Goal: Information Seeking & Learning: Learn about a topic

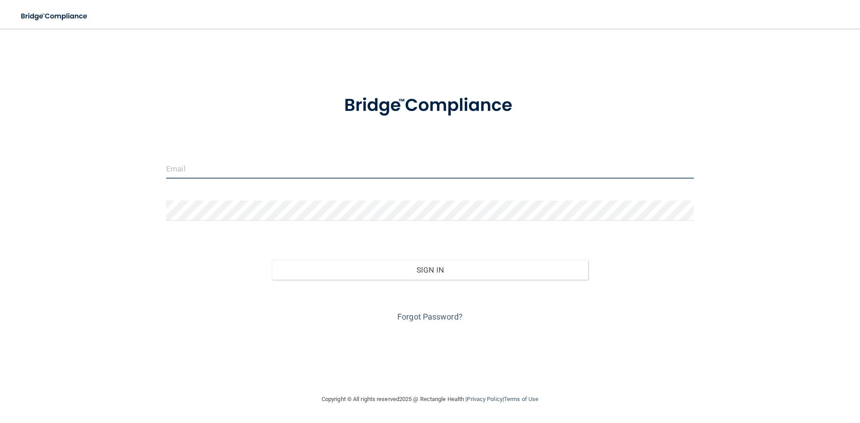
type input "pointofgrace001@yahoo.com"
drag, startPoint x: 352, startPoint y: 169, endPoint x: 155, endPoint y: 169, distance: 197.1
click at [155, 169] on div "pointofgrace001@yahoo.com Invalid email/password. You don't have permission to …" at bounding box center [430, 212] width 824 height 348
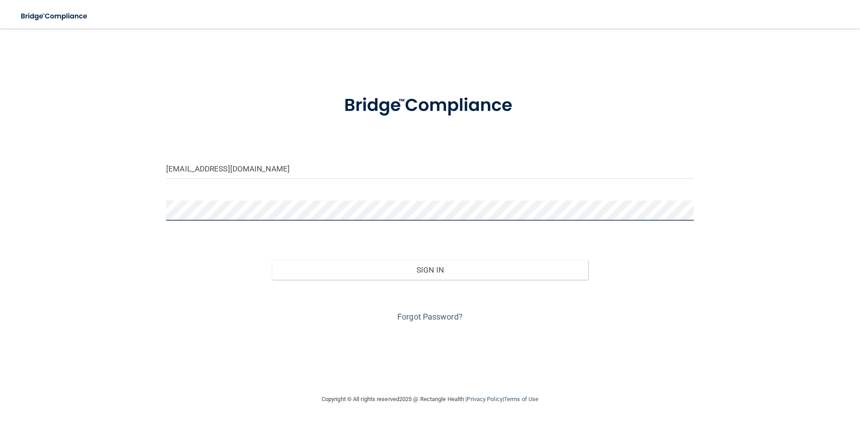
click at [272, 260] on button "Sign In" at bounding box center [430, 270] width 317 height 20
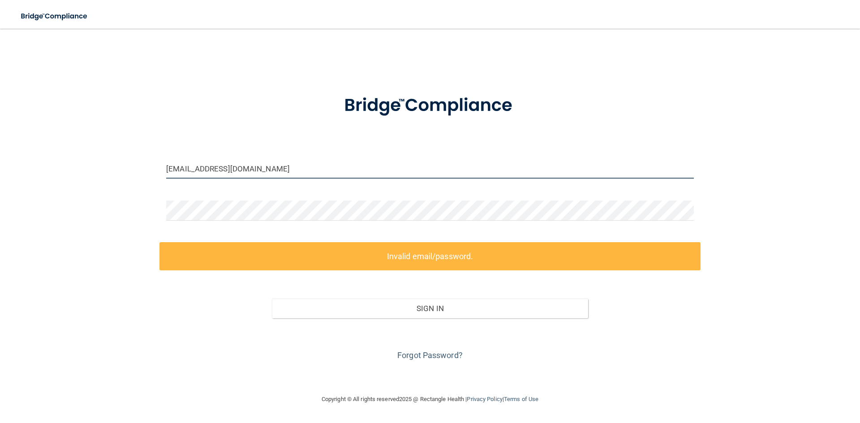
click at [237, 170] on input "mvargas10093@gmial.com" at bounding box center [430, 169] width 528 height 20
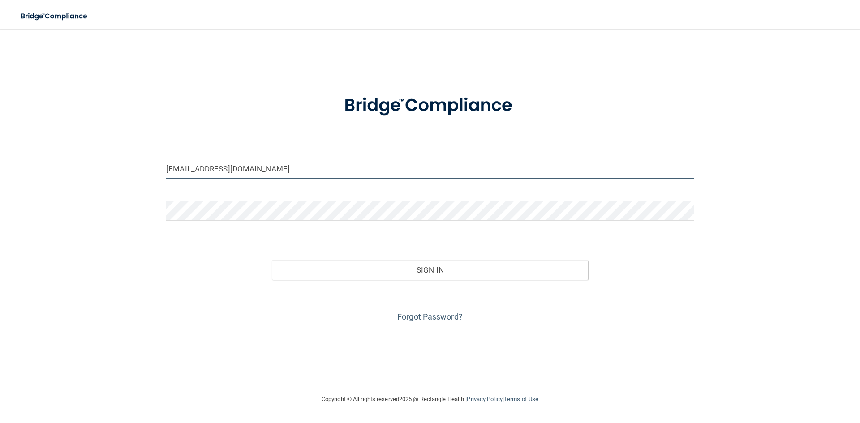
click at [240, 173] on input "mvargas10093@gmal.com" at bounding box center [430, 169] width 528 height 20
type input "[EMAIL_ADDRESS][DOMAIN_NAME]"
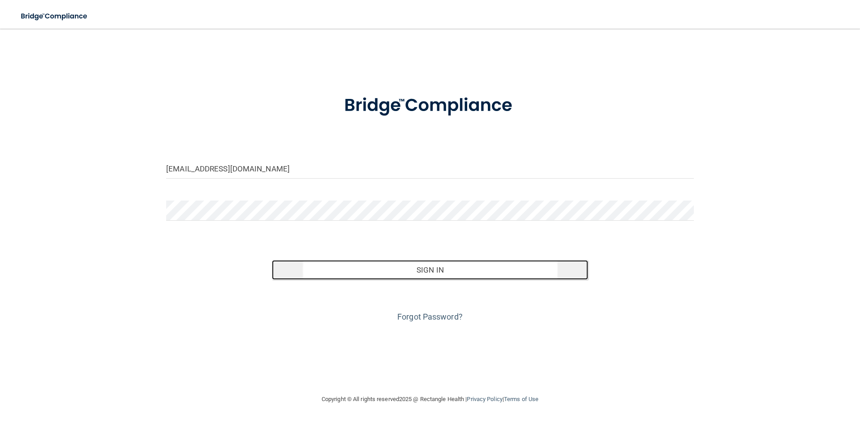
click at [363, 272] on button "Sign In" at bounding box center [430, 270] width 317 height 20
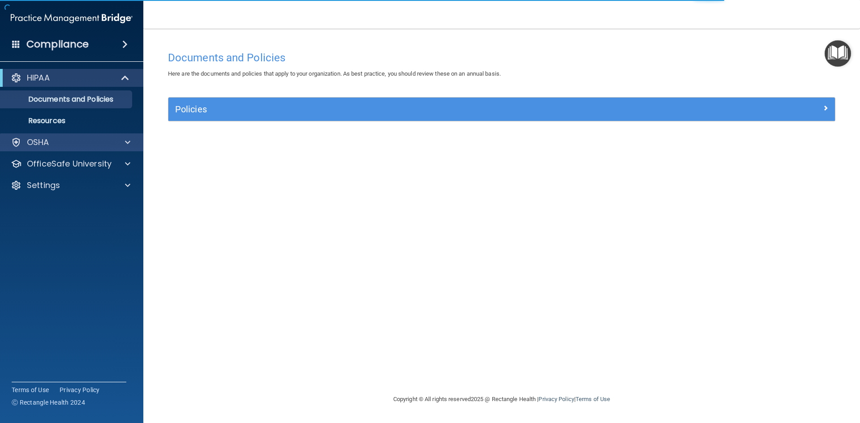
click at [109, 148] on div "OSHA" at bounding box center [72, 143] width 144 height 18
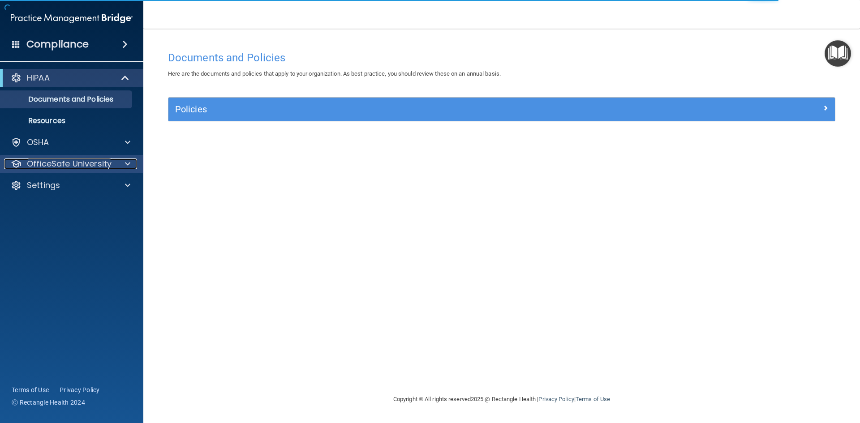
click at [95, 166] on p "OfficeSafe University" at bounding box center [69, 164] width 85 height 11
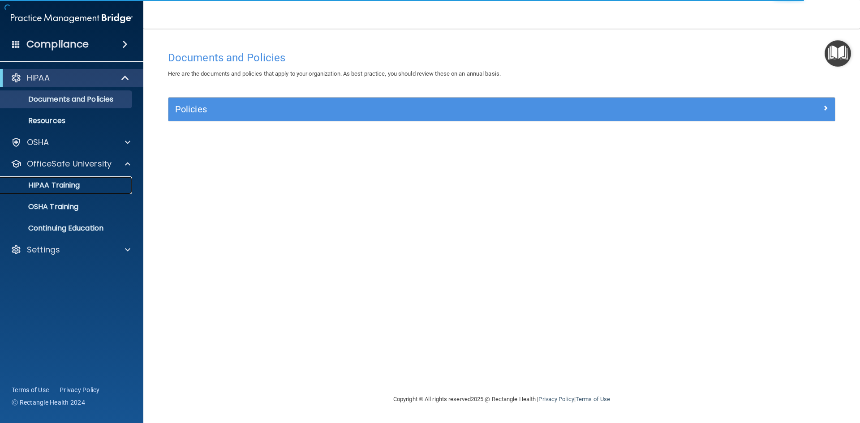
click at [88, 182] on div "HIPAA Training" at bounding box center [67, 185] width 122 height 9
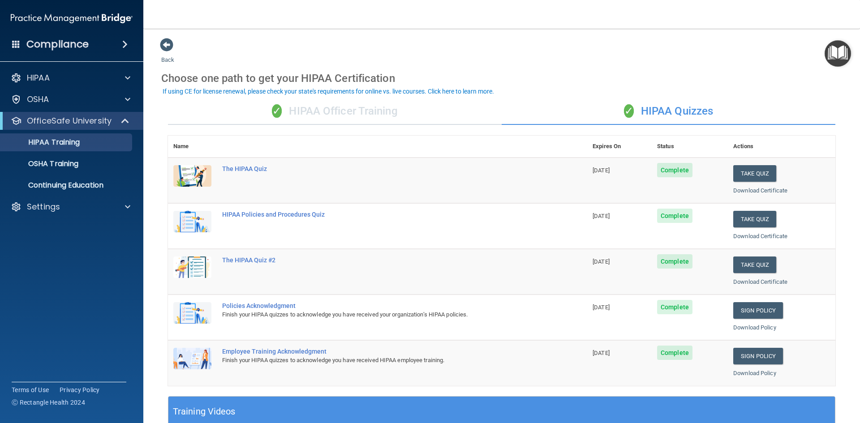
click at [332, 113] on div "✓ HIPAA Officer Training" at bounding box center [335, 111] width 334 height 27
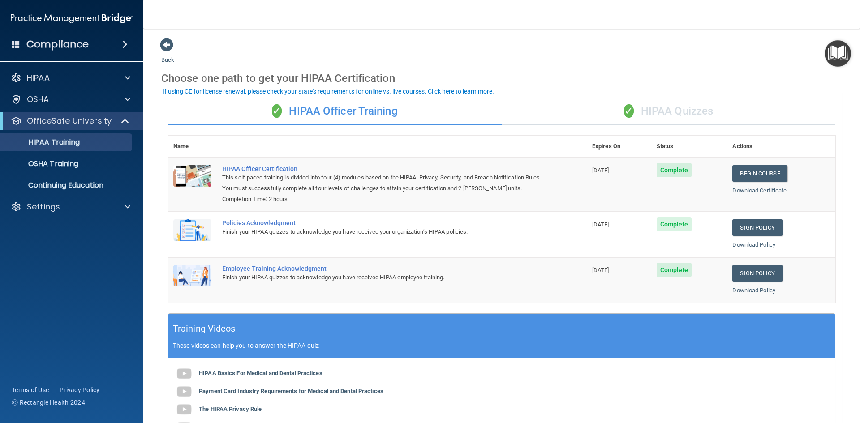
click at [651, 112] on div "✓ HIPAA Quizzes" at bounding box center [669, 111] width 334 height 27
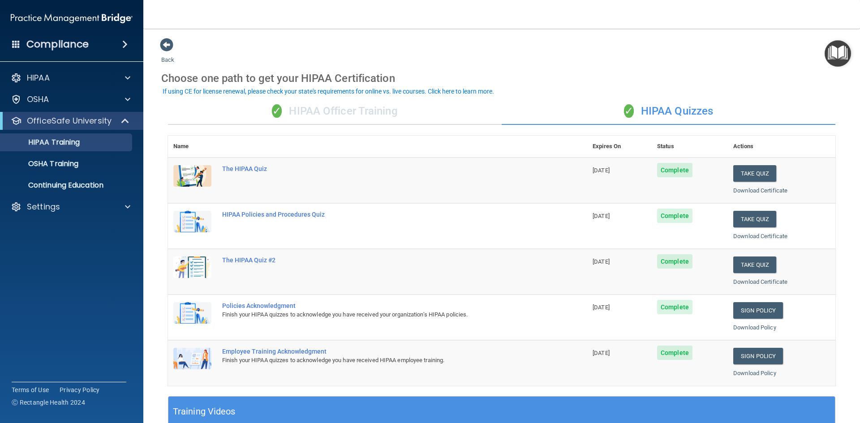
click at [346, 105] on div "✓ HIPAA Officer Training" at bounding box center [335, 111] width 334 height 27
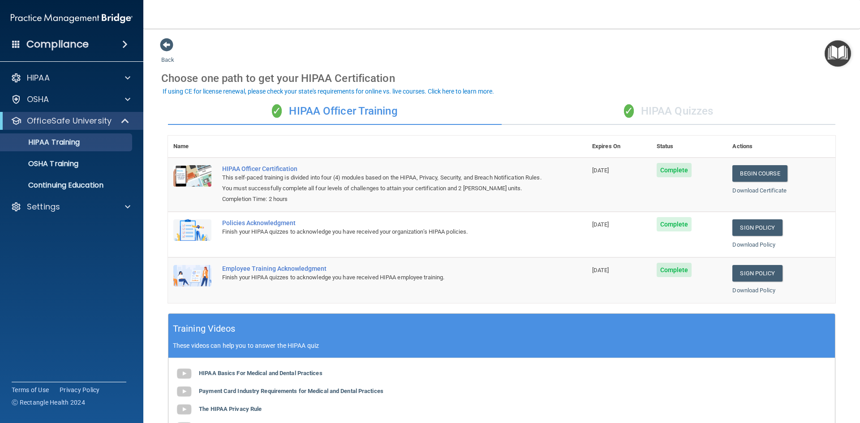
drag, startPoint x: 673, startPoint y: 117, endPoint x: 650, endPoint y: 116, distance: 23.3
click at [672, 117] on div "✓ HIPAA Quizzes" at bounding box center [669, 111] width 334 height 27
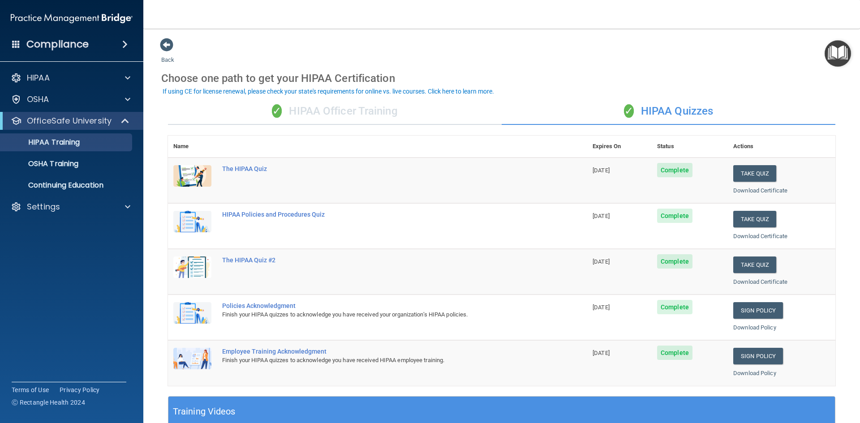
click at [328, 113] on div "✓ HIPAA Officer Training" at bounding box center [335, 111] width 334 height 27
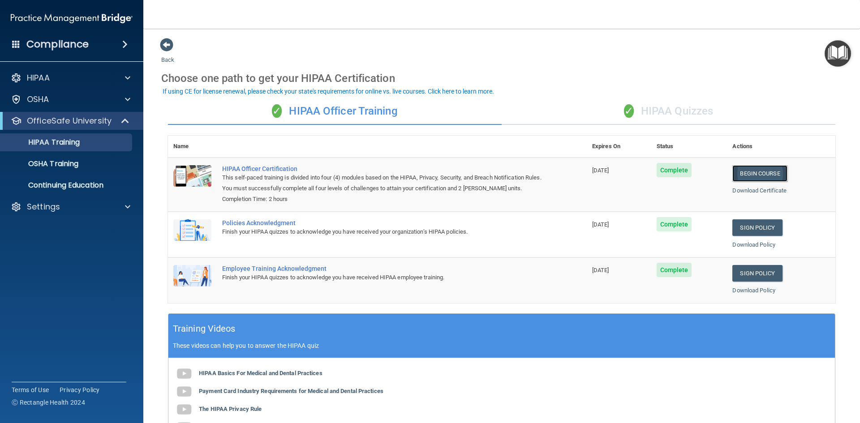
click at [770, 173] on link "Begin Course" at bounding box center [760, 173] width 55 height 17
click at [64, 199] on div "Settings" at bounding box center [72, 207] width 144 height 18
click at [66, 202] on div "Settings" at bounding box center [59, 207] width 111 height 11
click at [52, 249] on p "Sign Out" at bounding box center [67, 250] width 122 height 9
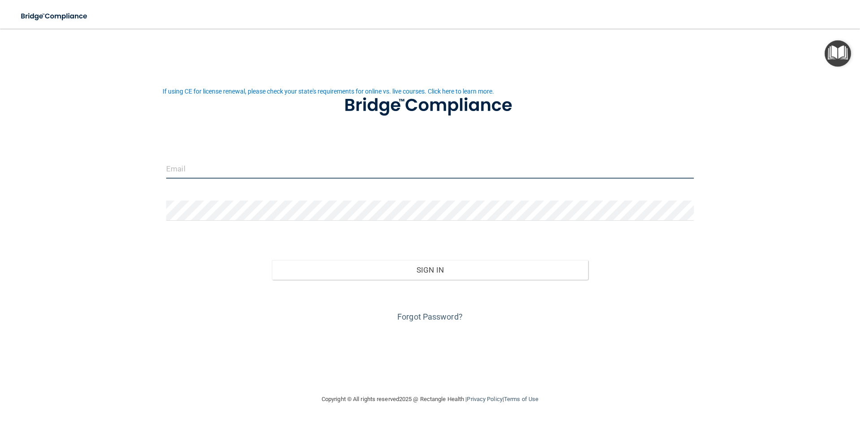
type input "pointofgrace001@yahoo.com"
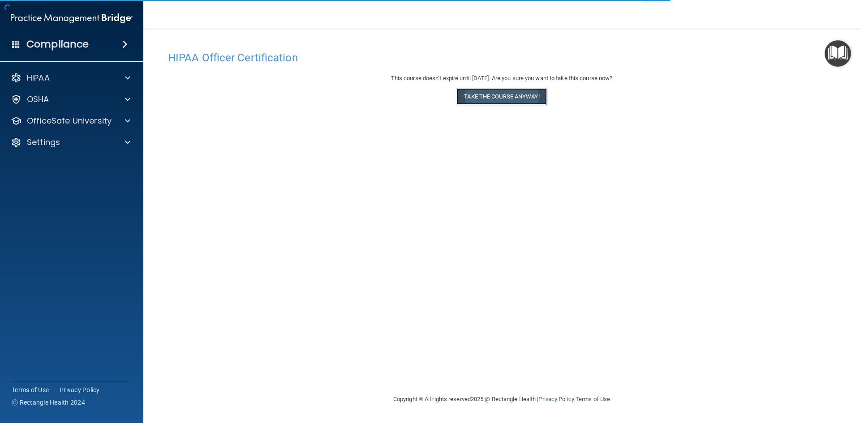
click at [510, 99] on button "Take the course anyway!" at bounding box center [502, 96] width 90 height 17
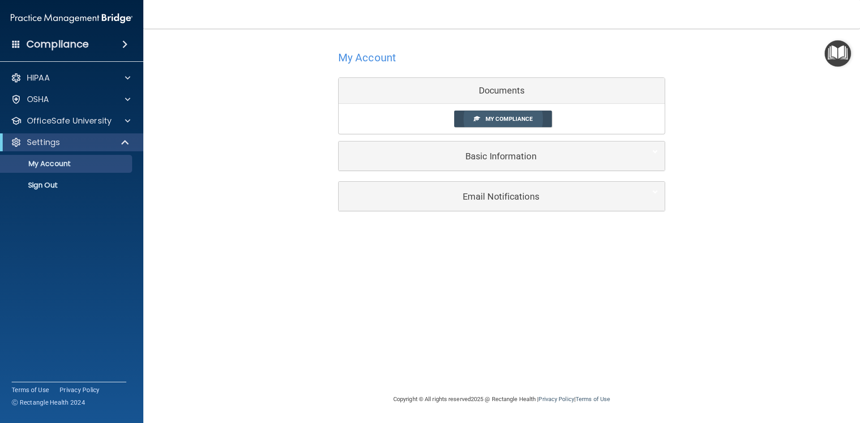
click at [520, 120] on span "My Compliance" at bounding box center [509, 119] width 47 height 7
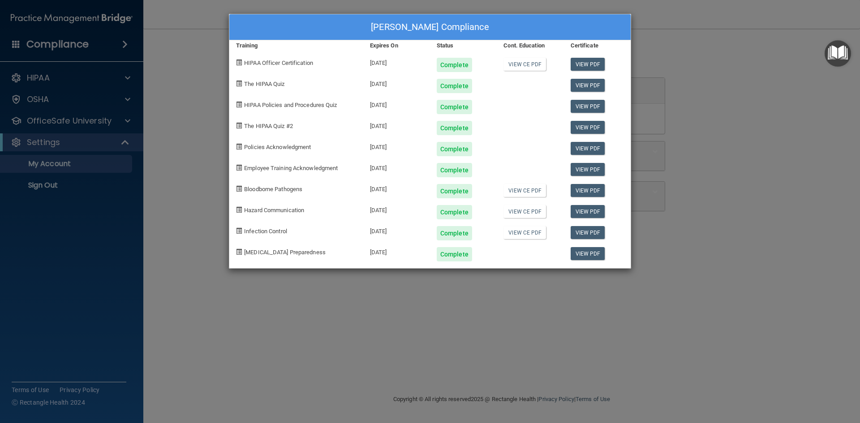
click at [409, 302] on div "Maria Chavez's Compliance Training Expires On Status Cont. Education Certificat…" at bounding box center [430, 211] width 860 height 423
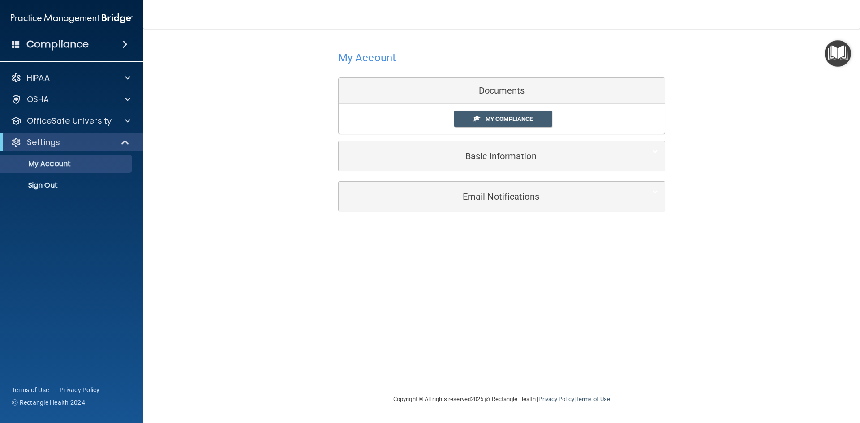
click at [98, 67] on div "HIPAA Documents and Policies Report an Incident Business Associates Emergency P…" at bounding box center [72, 133] width 144 height 136
click at [98, 80] on div "HIPAA" at bounding box center [59, 78] width 111 height 11
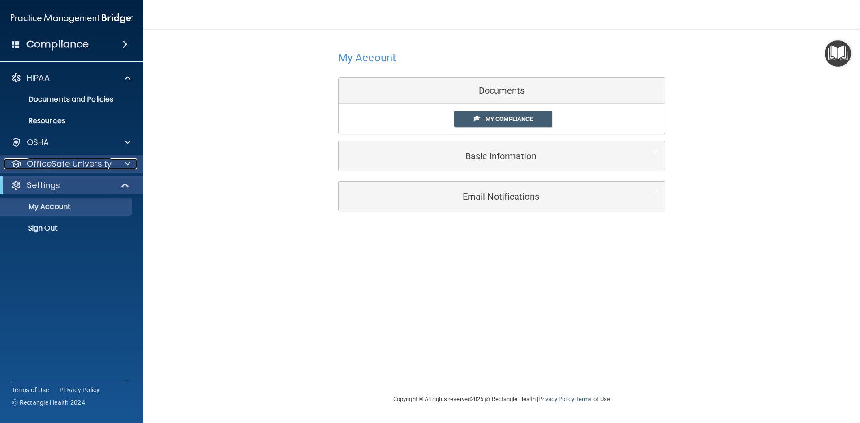
click at [87, 164] on p "OfficeSafe University" at bounding box center [69, 164] width 85 height 11
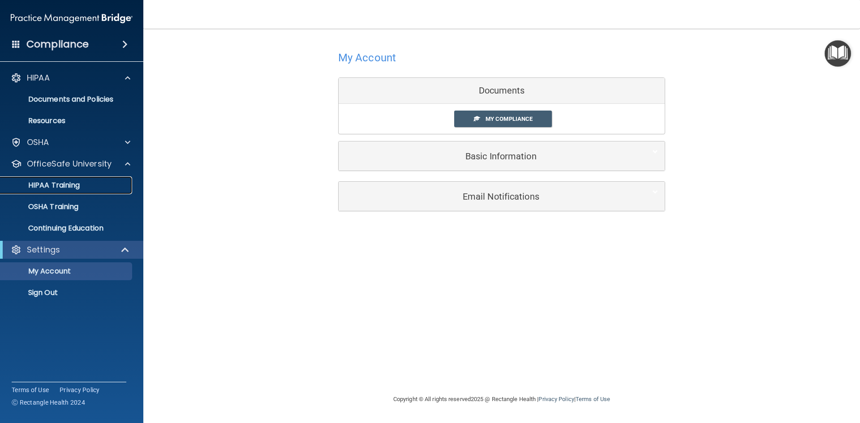
click at [80, 183] on p "HIPAA Training" at bounding box center [43, 185] width 74 height 9
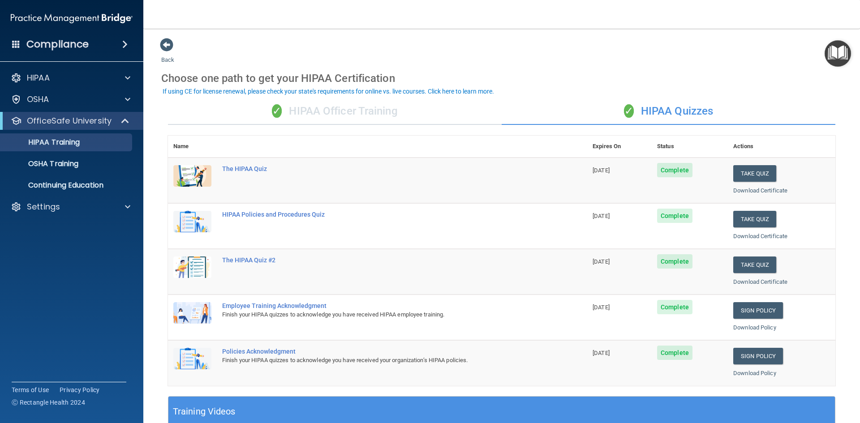
click at [326, 110] on div "✓ HIPAA Officer Training" at bounding box center [335, 111] width 334 height 27
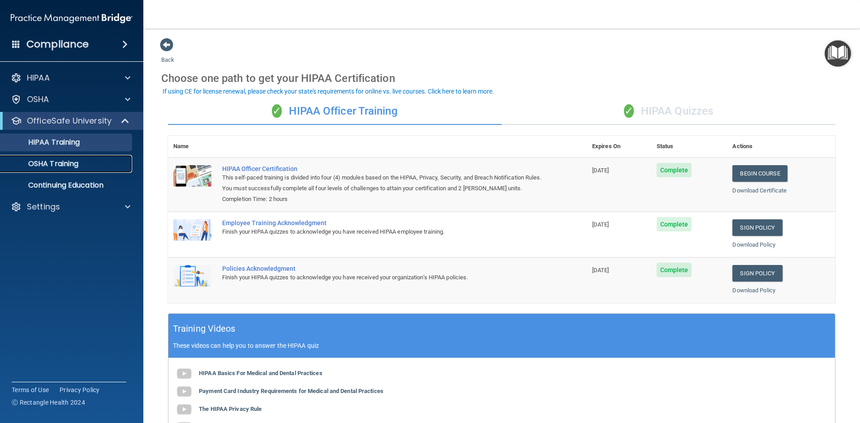
click at [74, 157] on link "OSHA Training" at bounding box center [61, 164] width 141 height 18
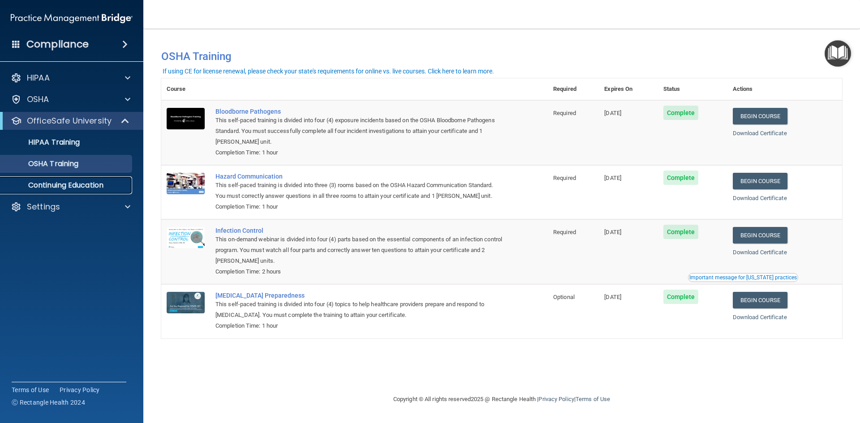
click at [90, 185] on p "Continuing Education" at bounding box center [67, 185] width 122 height 9
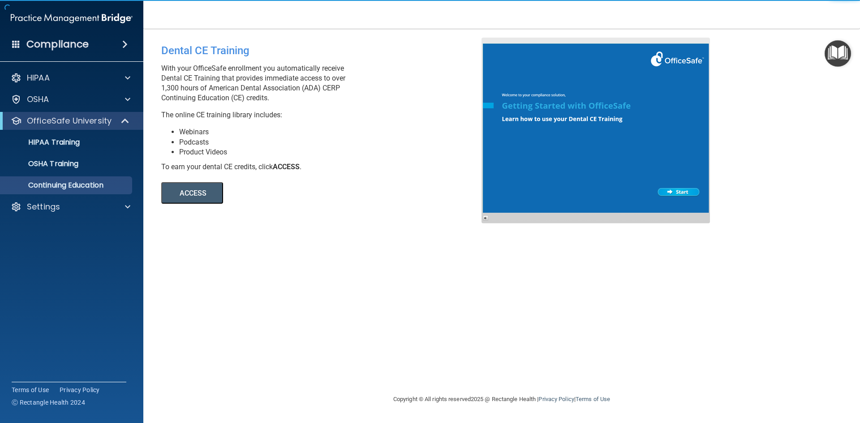
click at [202, 190] on button "ACCESS" at bounding box center [192, 193] width 62 height 22
